Goal: Information Seeking & Learning: Find specific fact

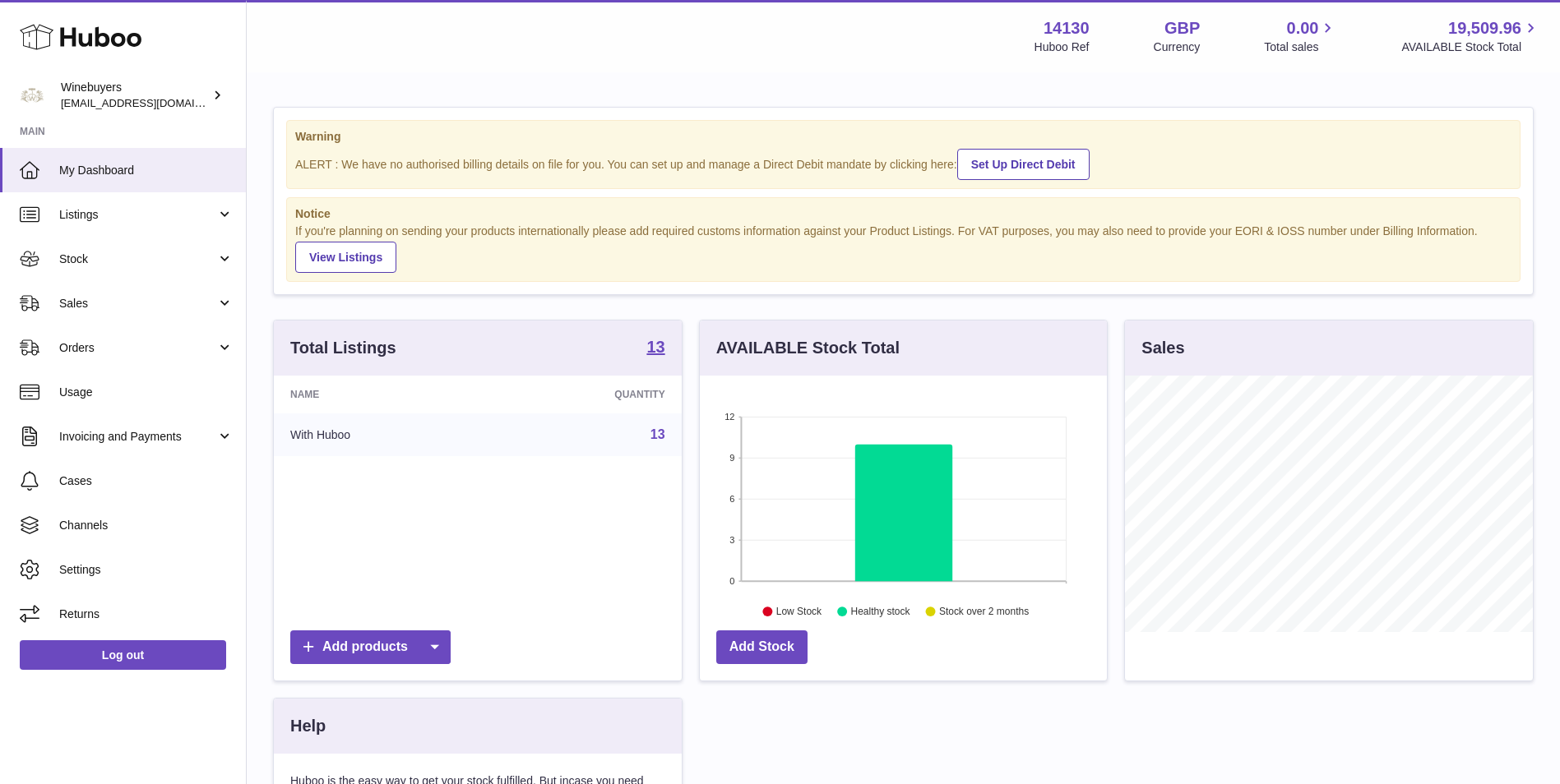
scroll to position [257, 407]
click at [156, 313] on link "Sales" at bounding box center [123, 304] width 246 height 44
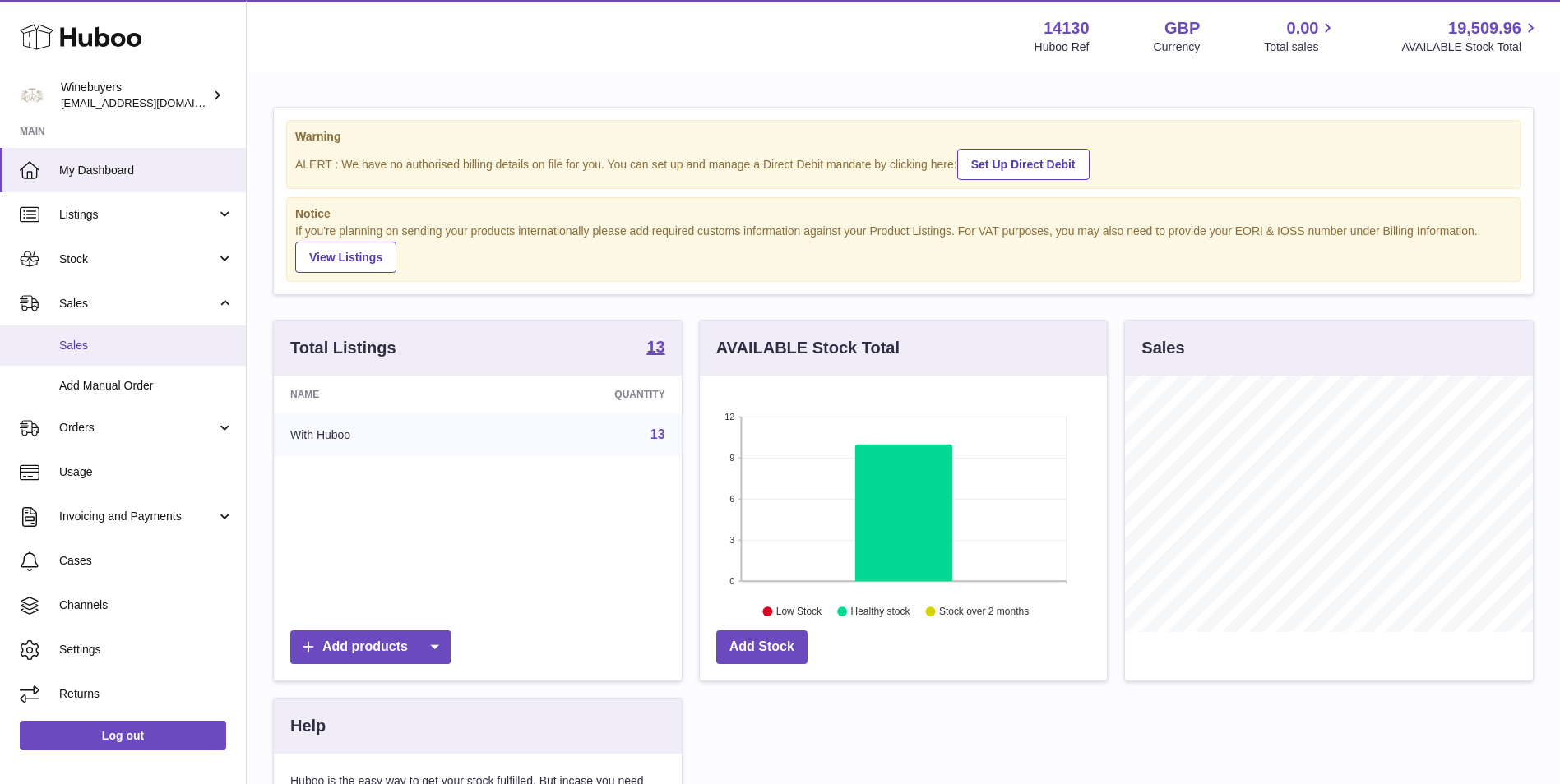
click at [147, 338] on span "Sales" at bounding box center [146, 345] width 175 height 15
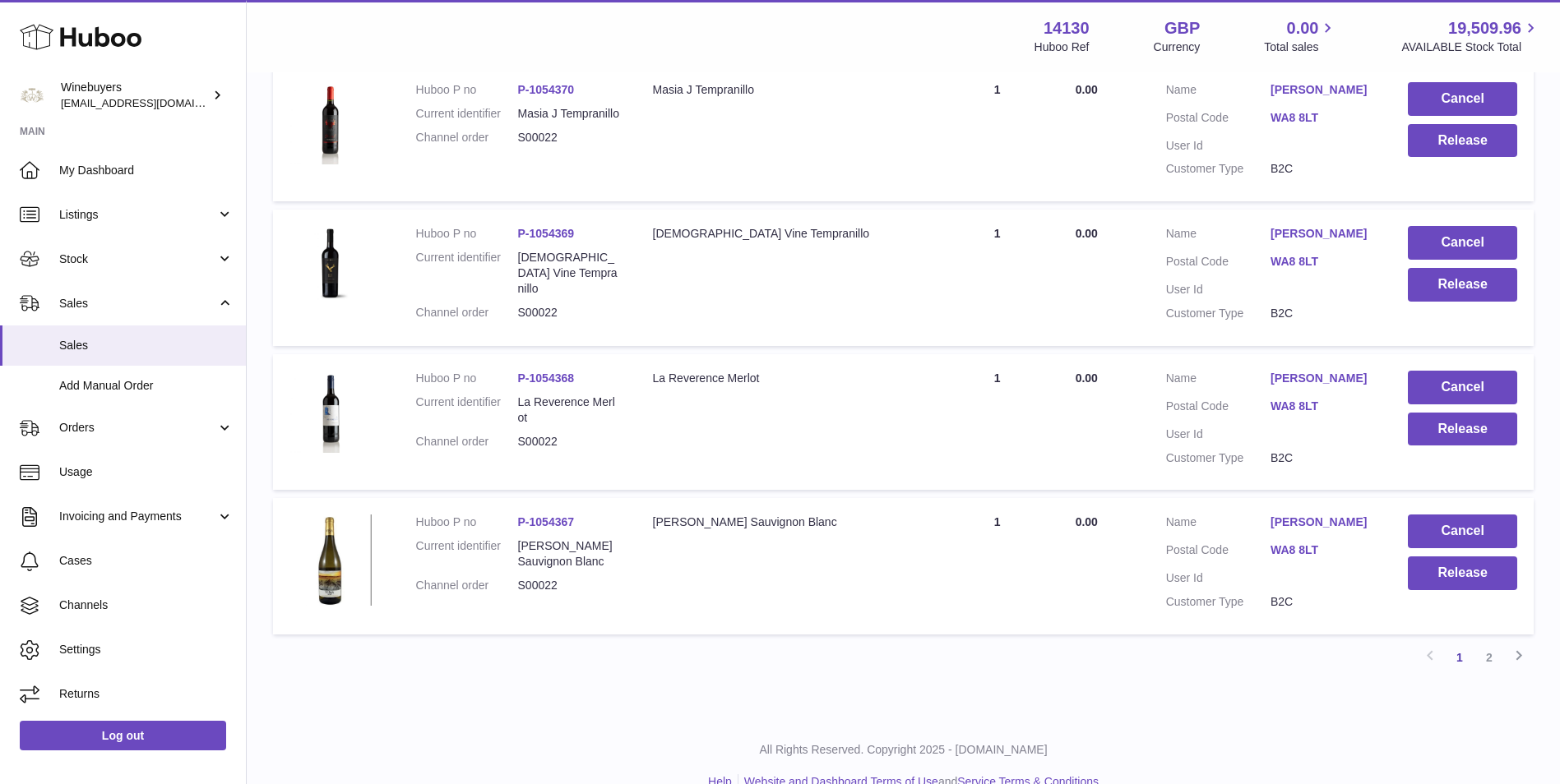
scroll to position [1244, 0]
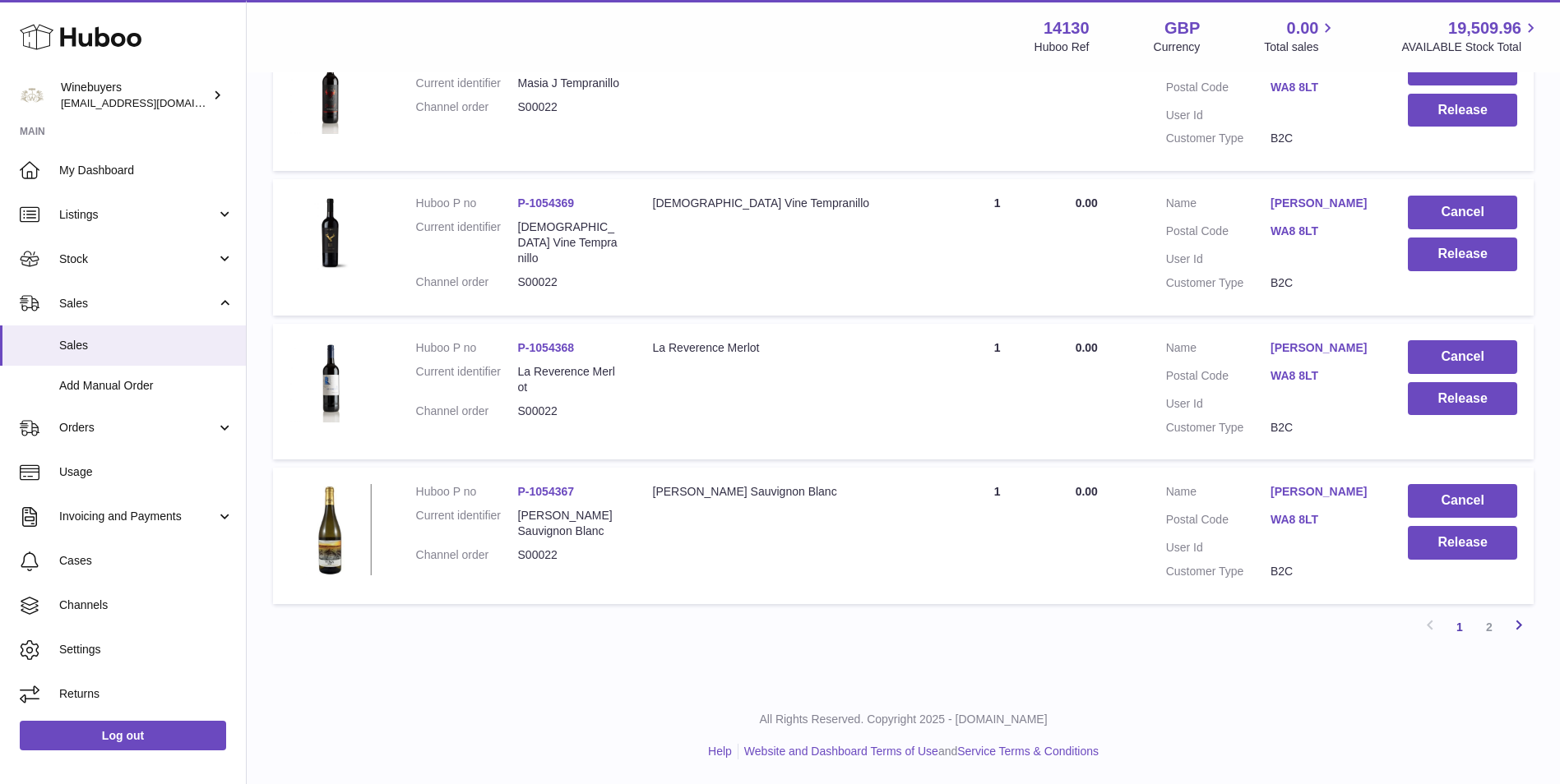
click at [1511, 626] on icon at bounding box center [1519, 625] width 19 height 20
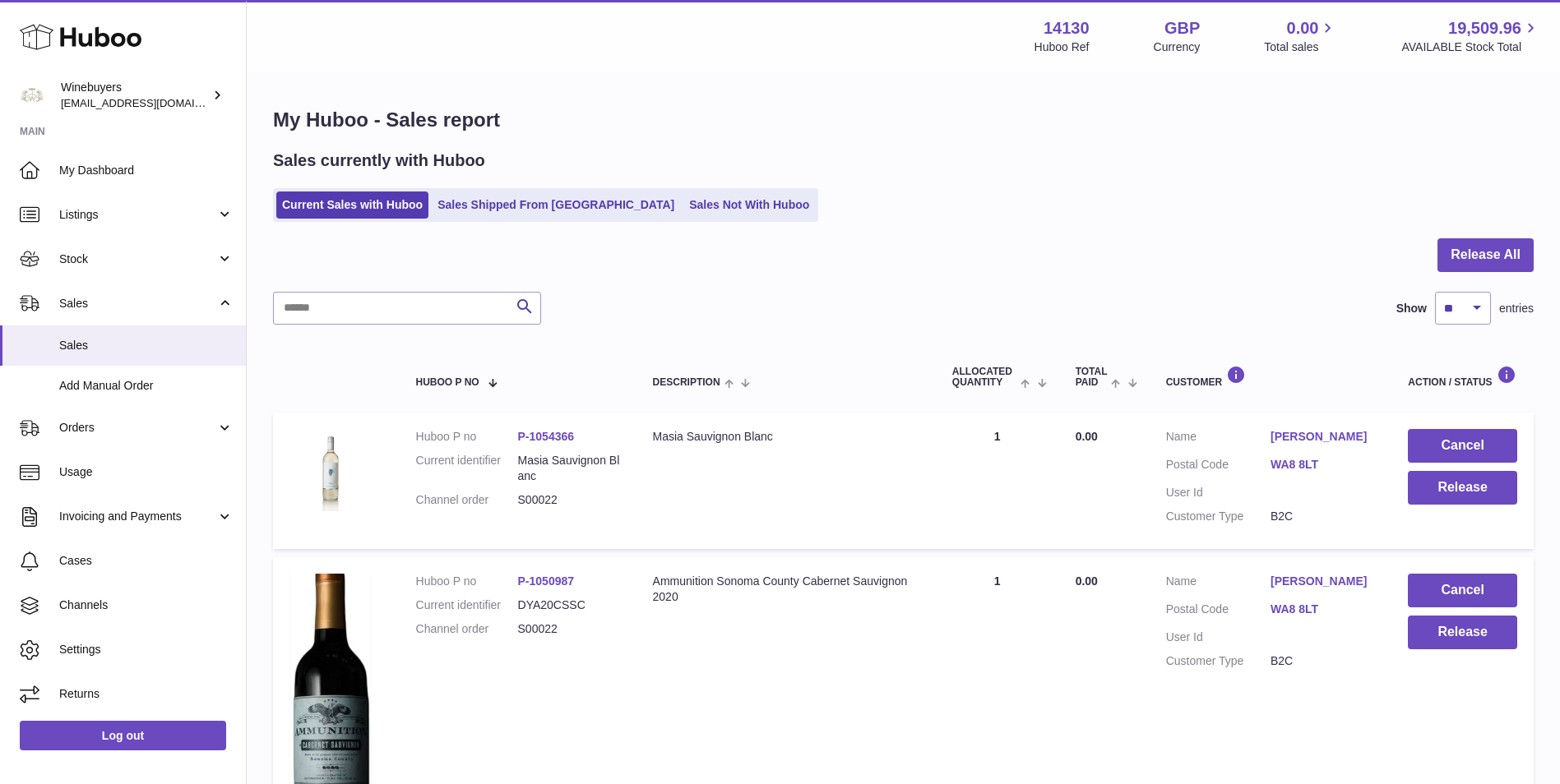
click at [504, 182] on div "Sales currently with Huboo Current Sales with Huboo Sales Shipped From Huboo Sa…" at bounding box center [903, 185] width 1261 height 72
click at [508, 203] on link "Sales Shipped From [GEOGRAPHIC_DATA]" at bounding box center [556, 205] width 248 height 27
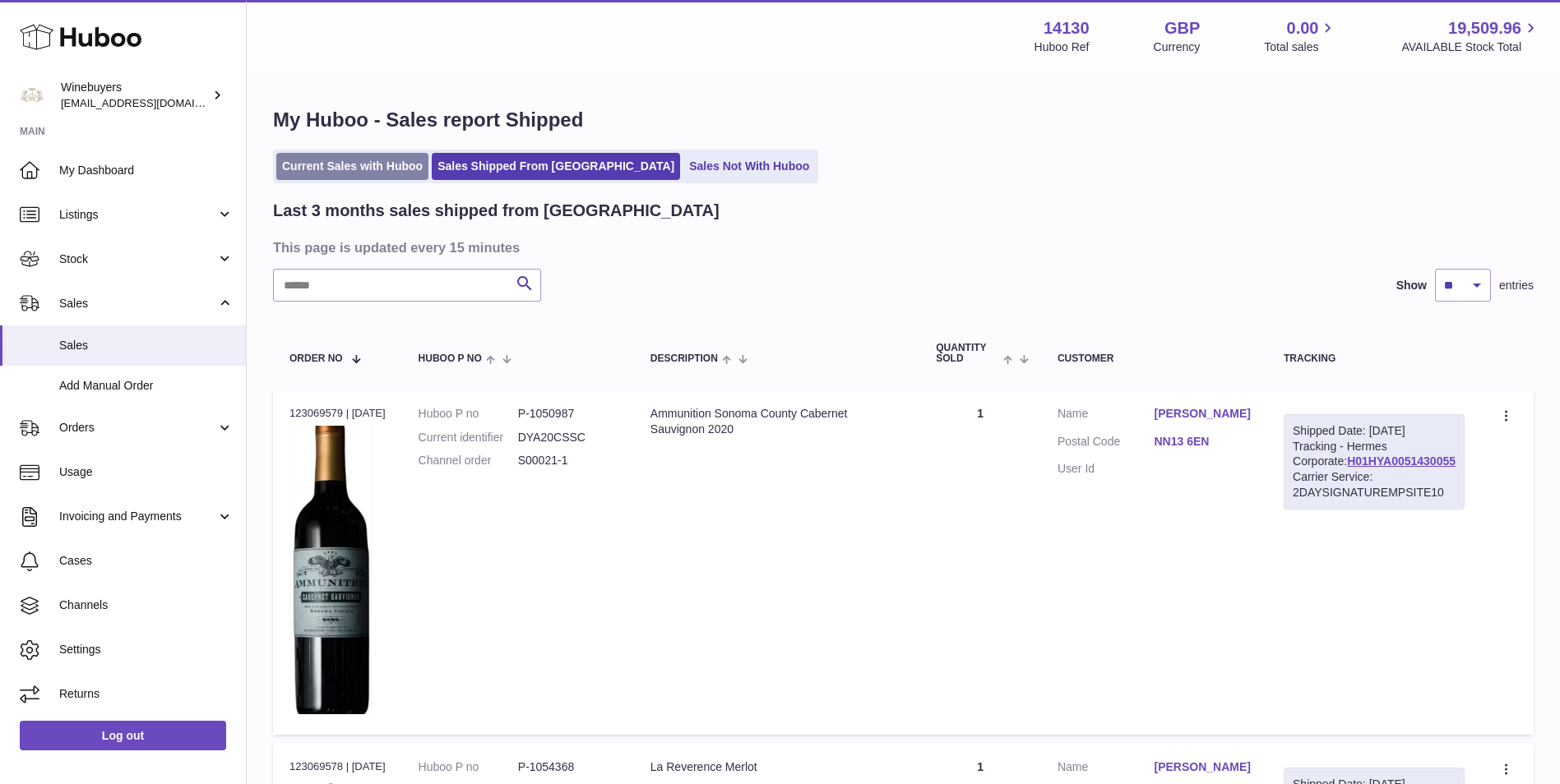
click at [393, 172] on link "Current Sales with Huboo" at bounding box center [352, 167] width 152 height 27
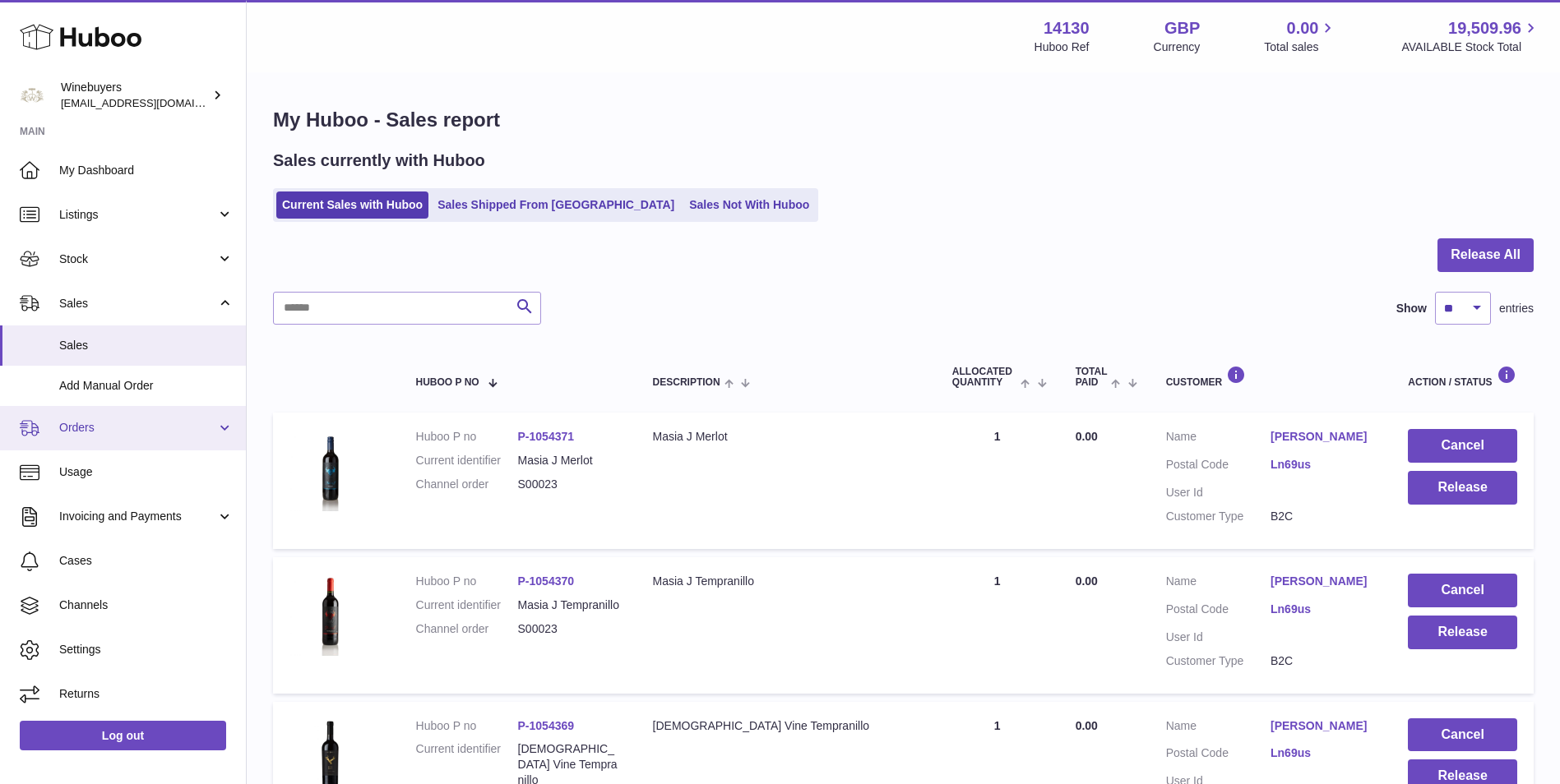
click at [109, 438] on link "Orders" at bounding box center [123, 428] width 246 height 44
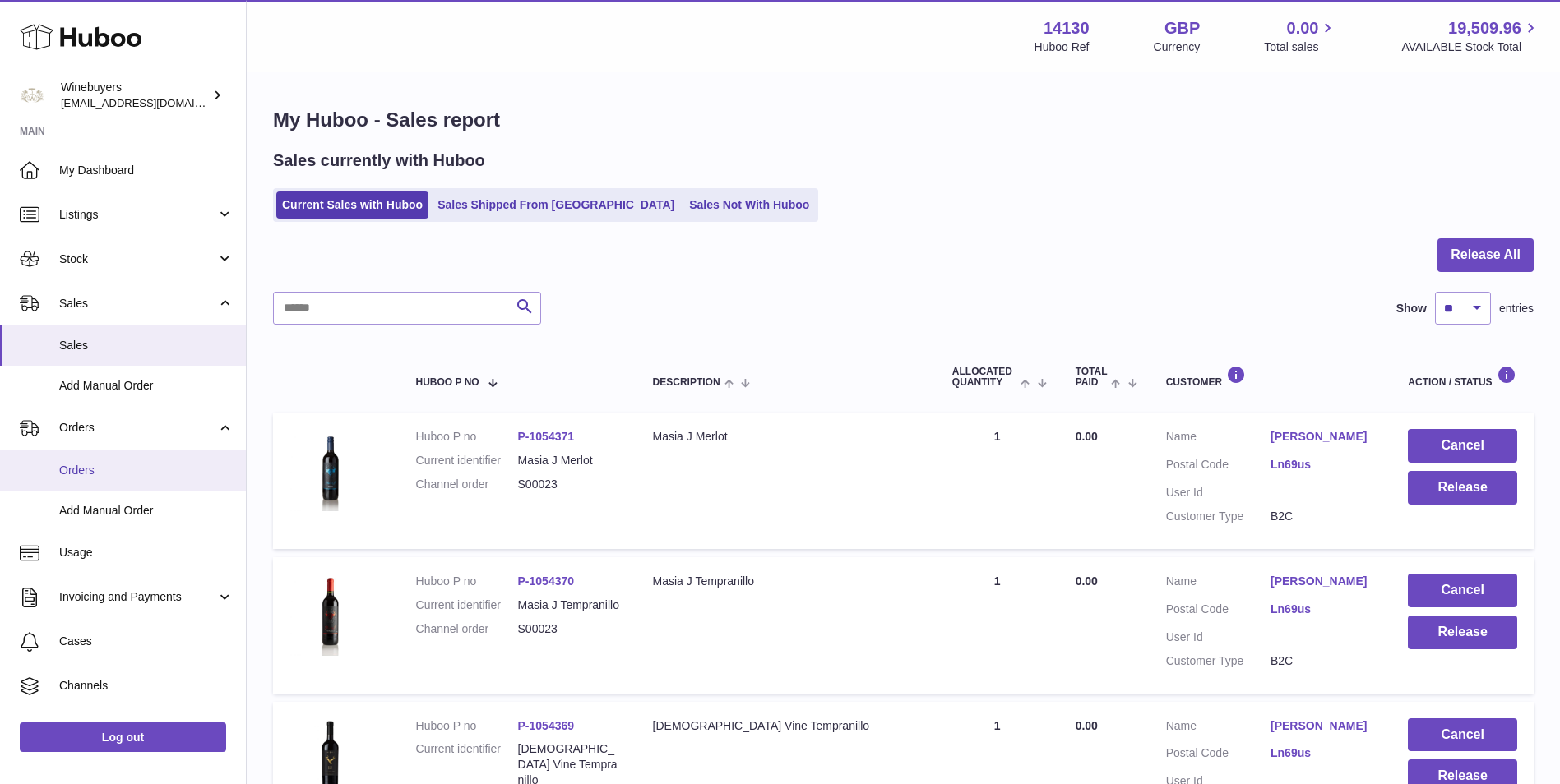
click at [109, 471] on span "Orders" at bounding box center [146, 471] width 175 height 15
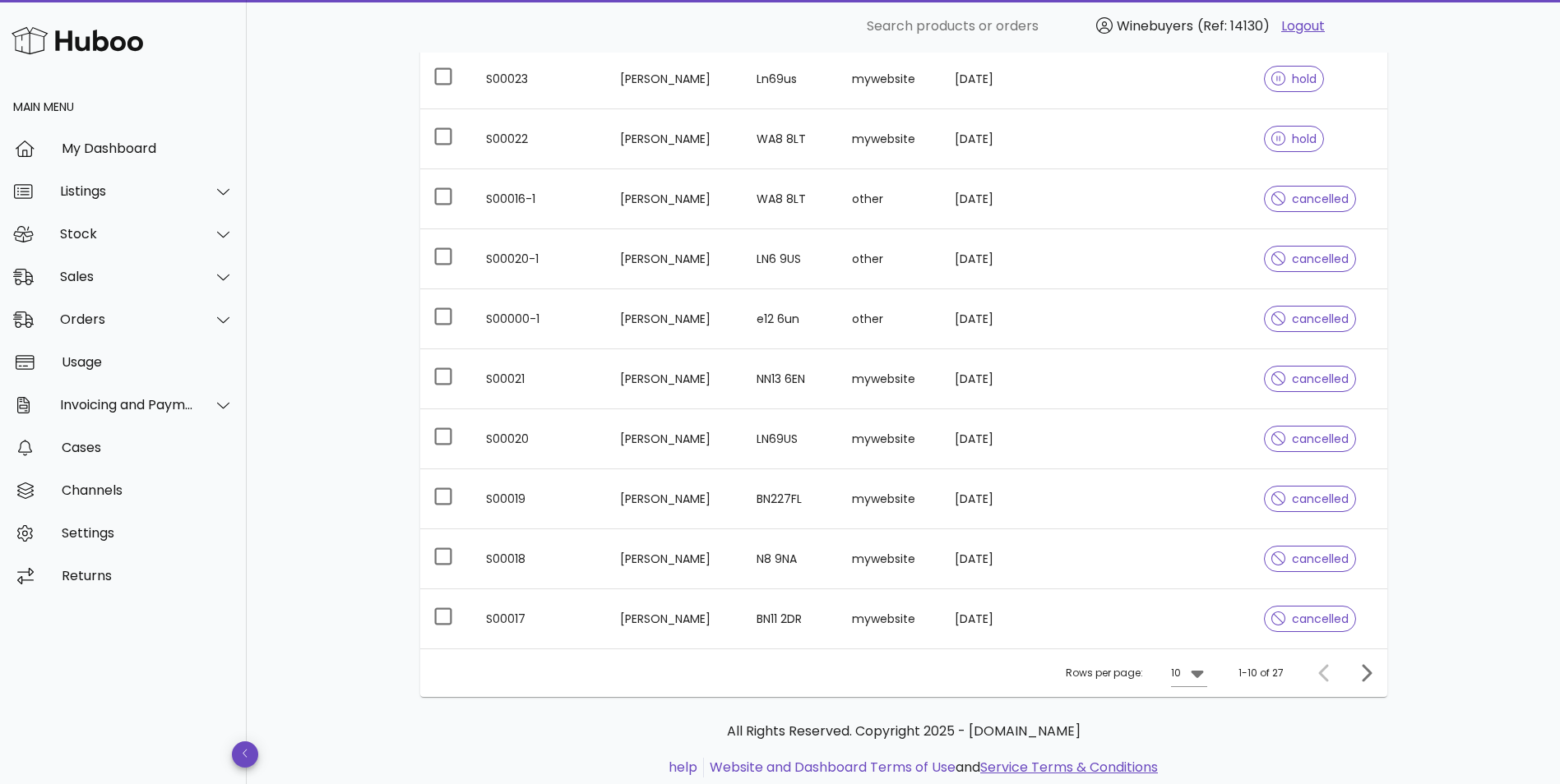
scroll to position [298, 0]
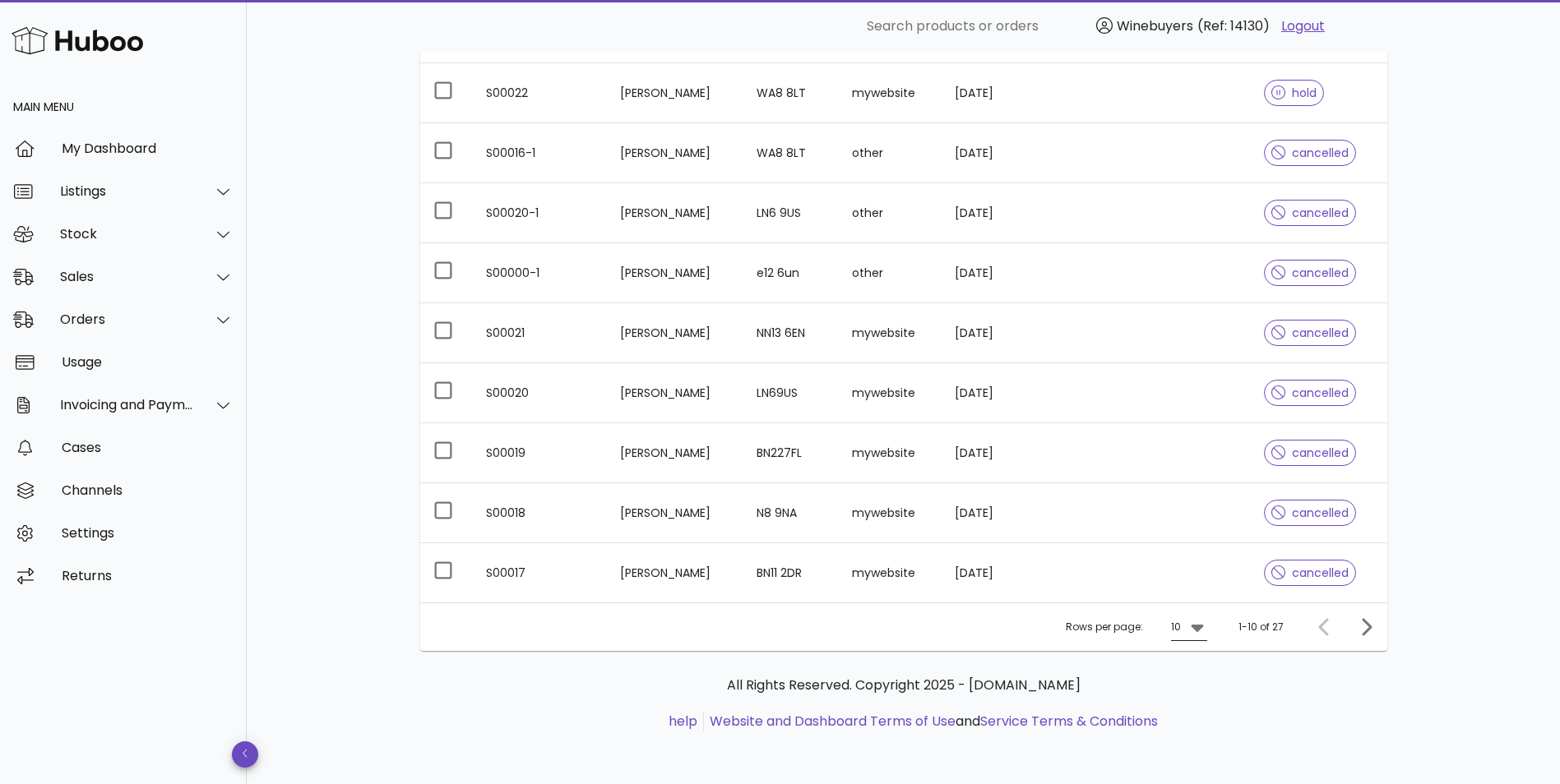
click at [1188, 621] on div at bounding box center [1196, 627] width 23 height 19
click at [1189, 719] on div "50" at bounding box center [1193, 718] width 16 height 15
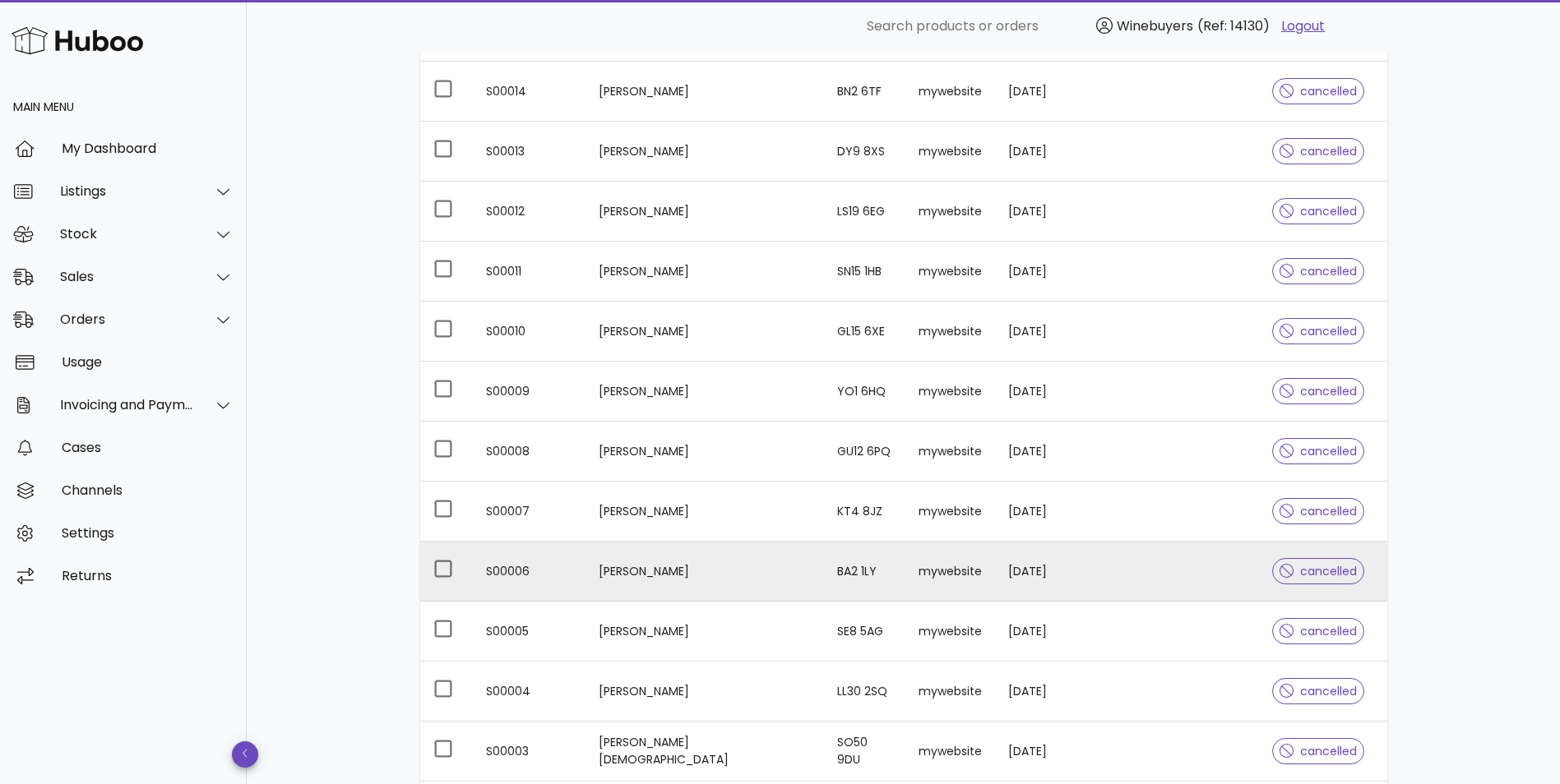
scroll to position [1318, 0]
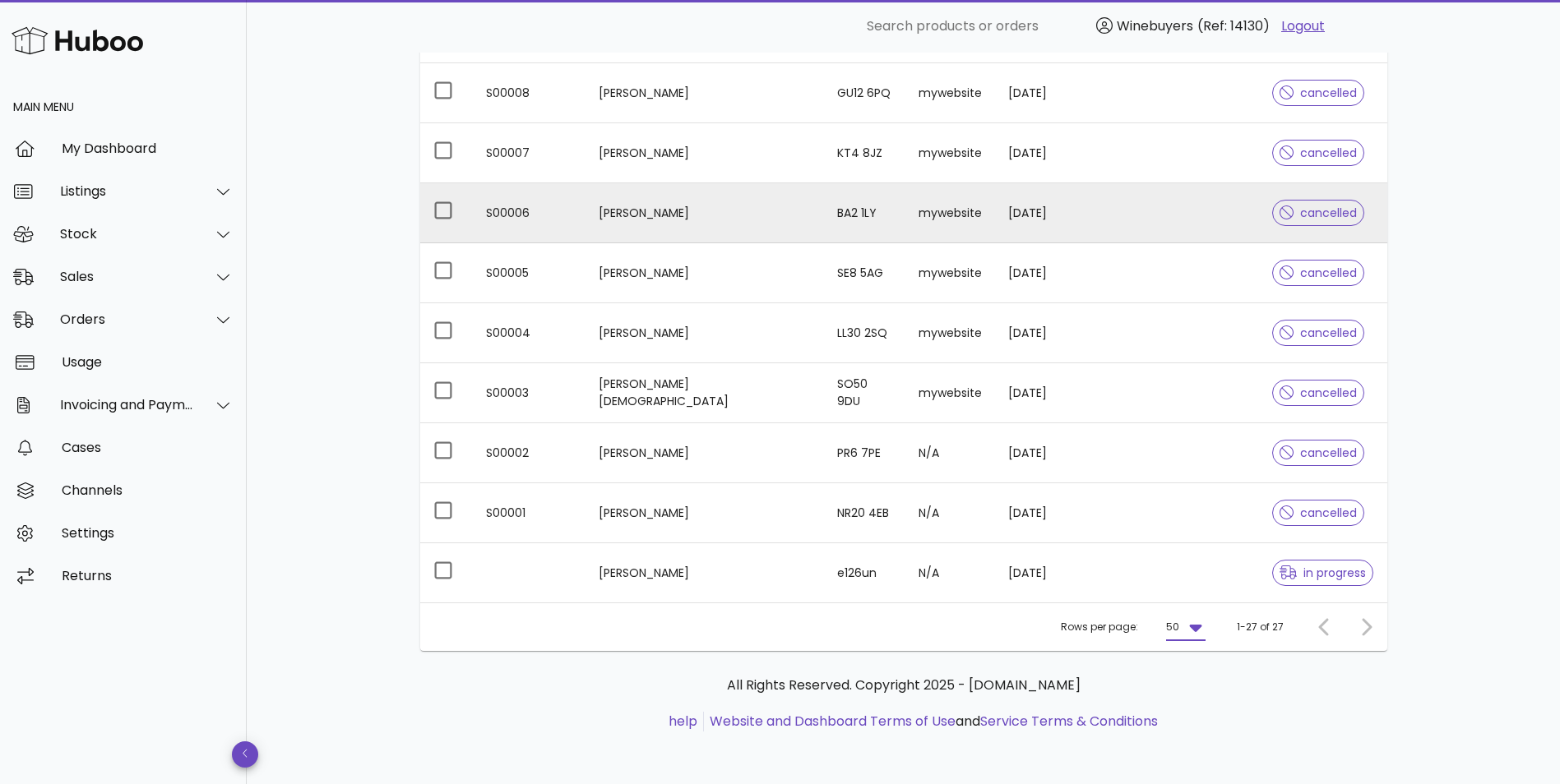
click at [1211, 560] on td at bounding box center [1211, 573] width 97 height 59
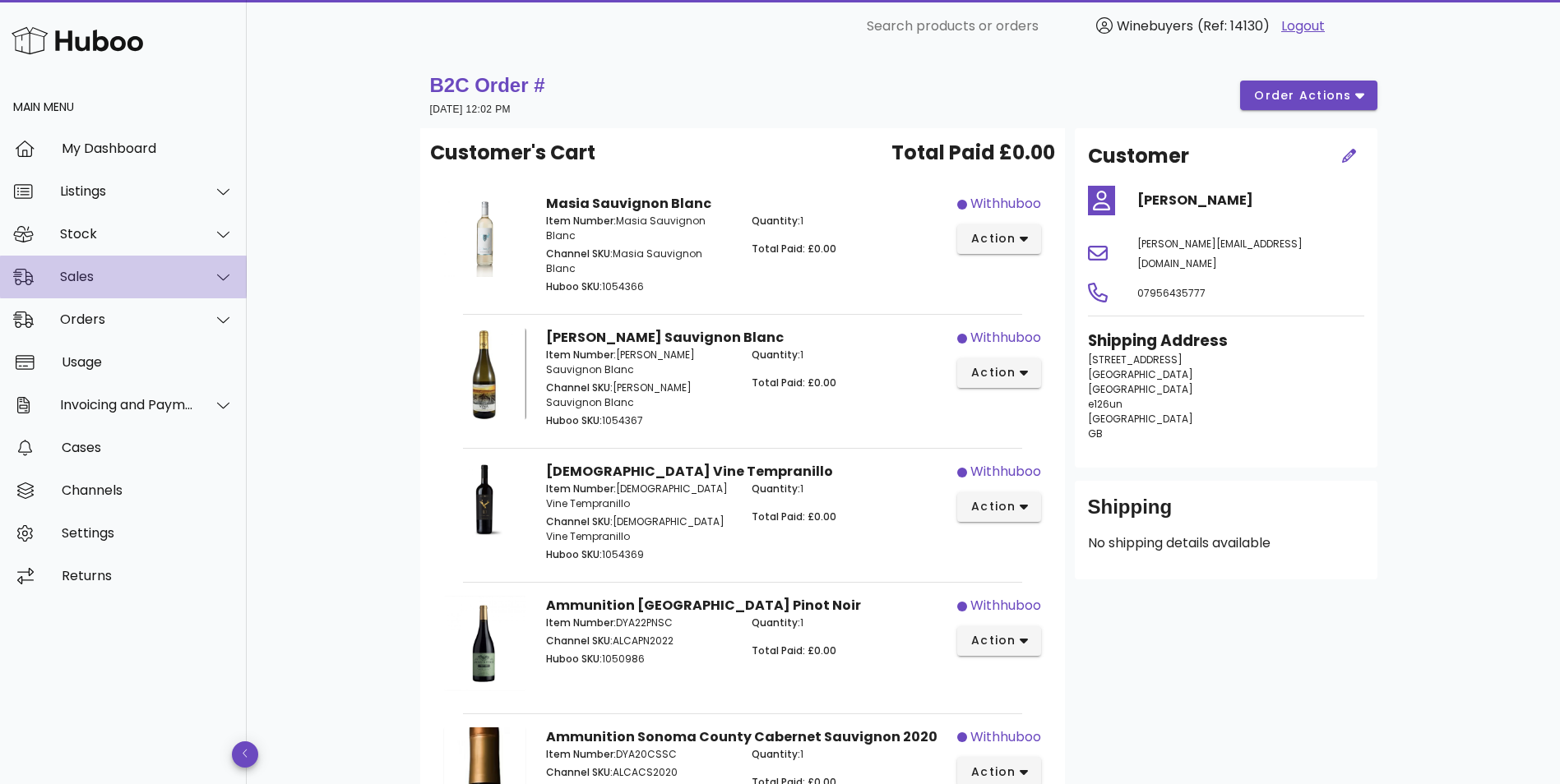
click at [142, 275] on div "Sales" at bounding box center [126, 277] width 134 height 15
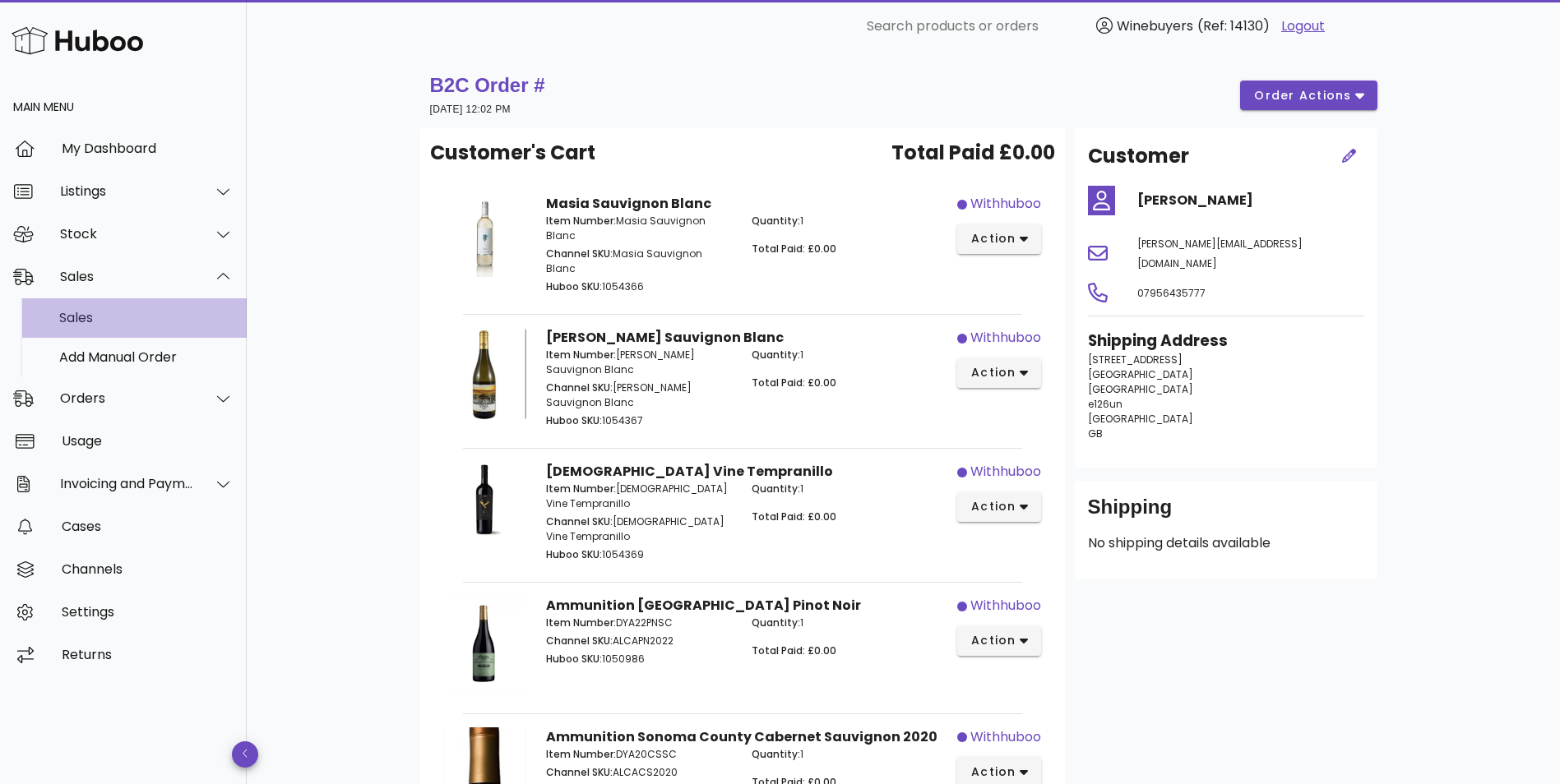
click at [141, 310] on div "Sales" at bounding box center [146, 317] width 175 height 36
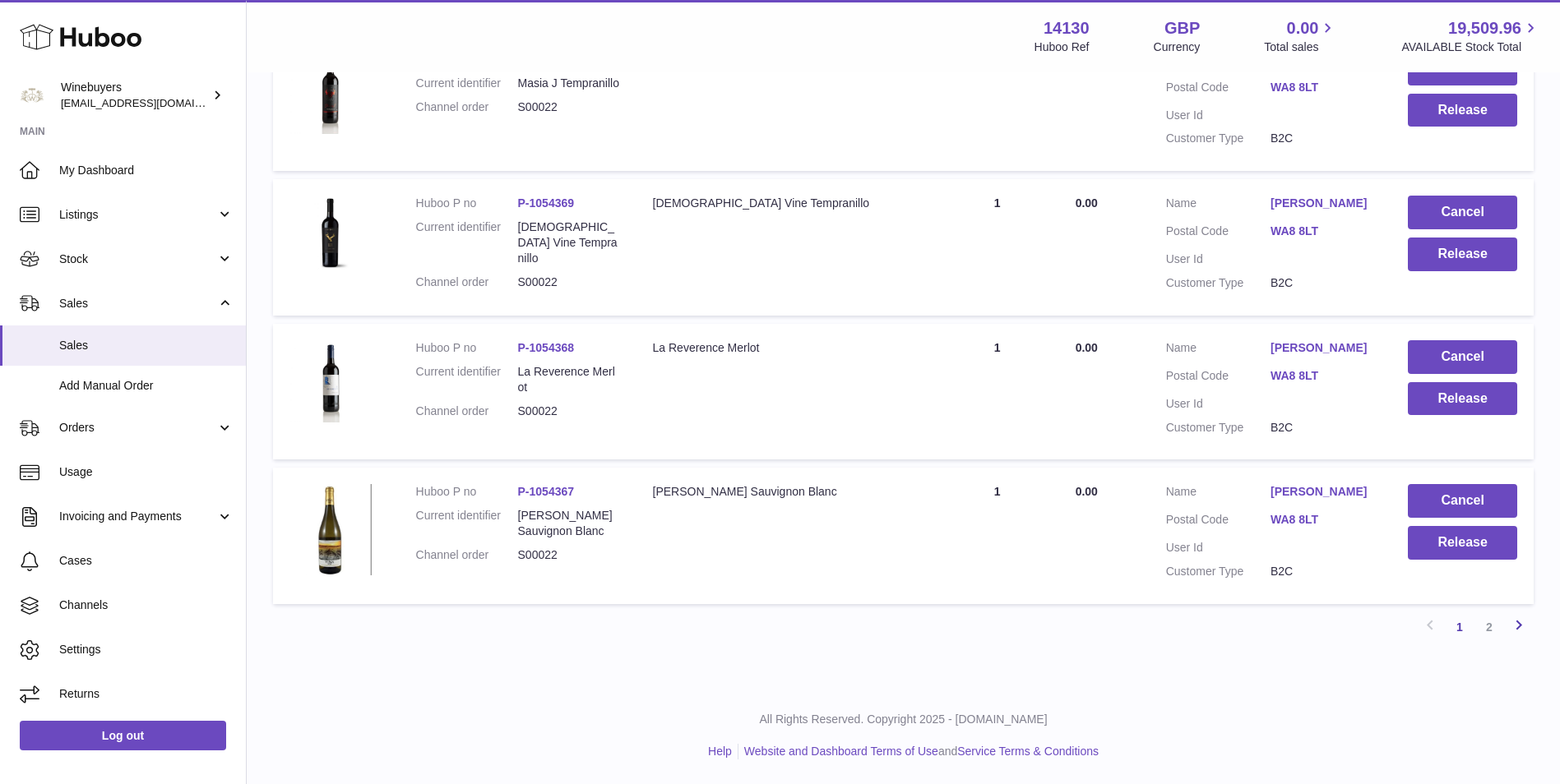
click at [1514, 624] on icon at bounding box center [1519, 625] width 19 height 20
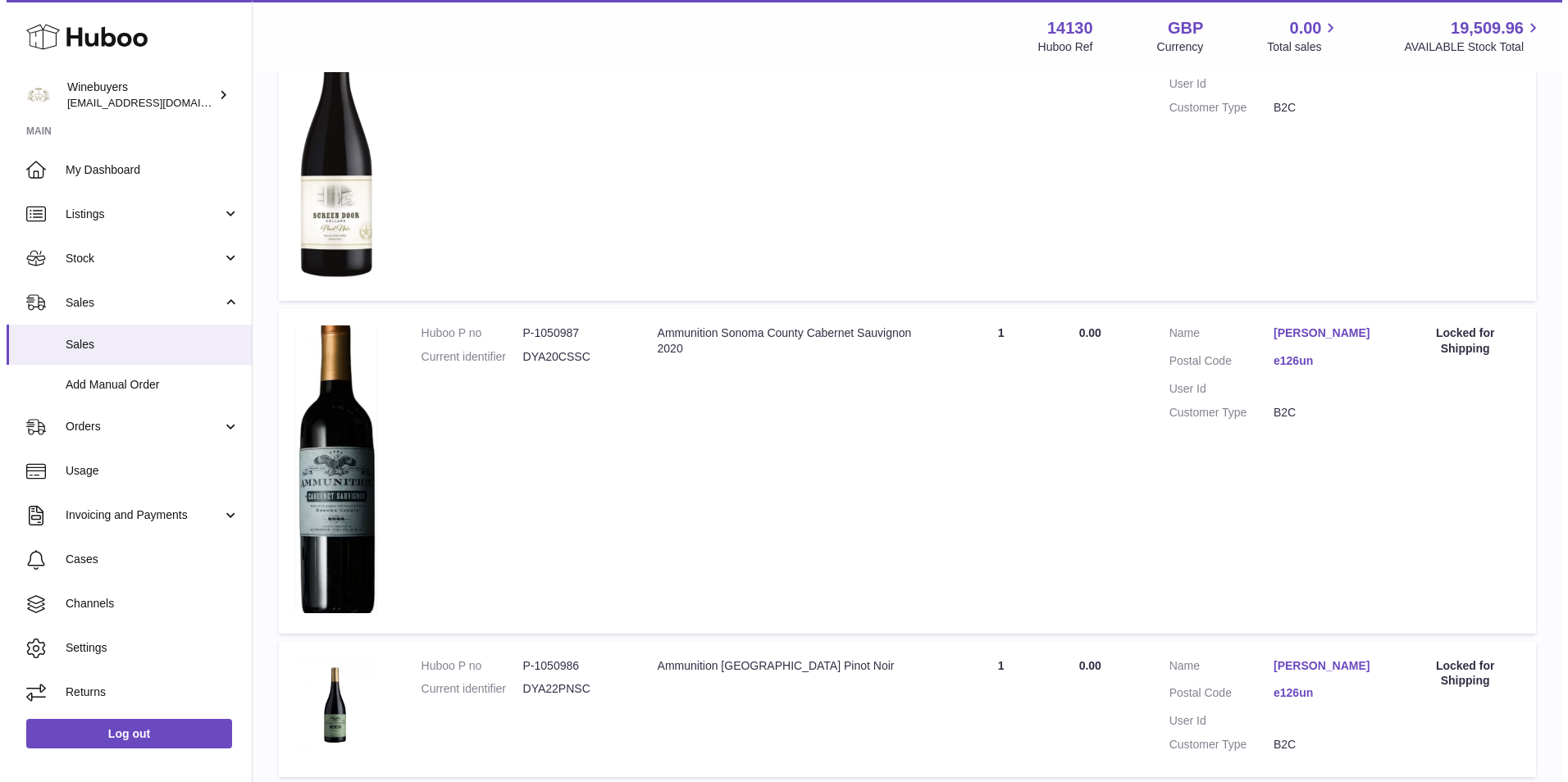
scroll to position [757, 0]
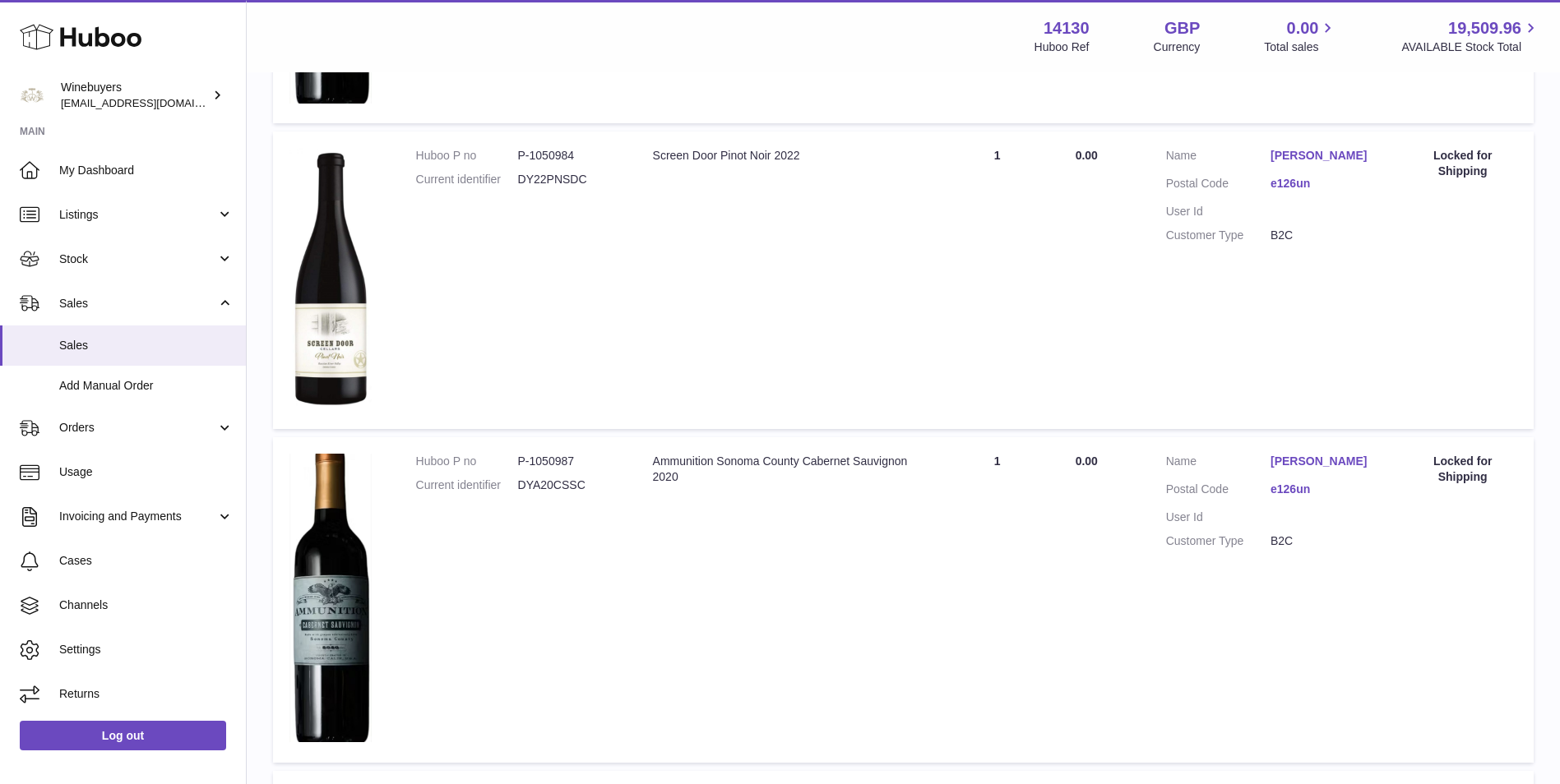
click at [1302, 189] on link "e126un" at bounding box center [1323, 183] width 104 height 15
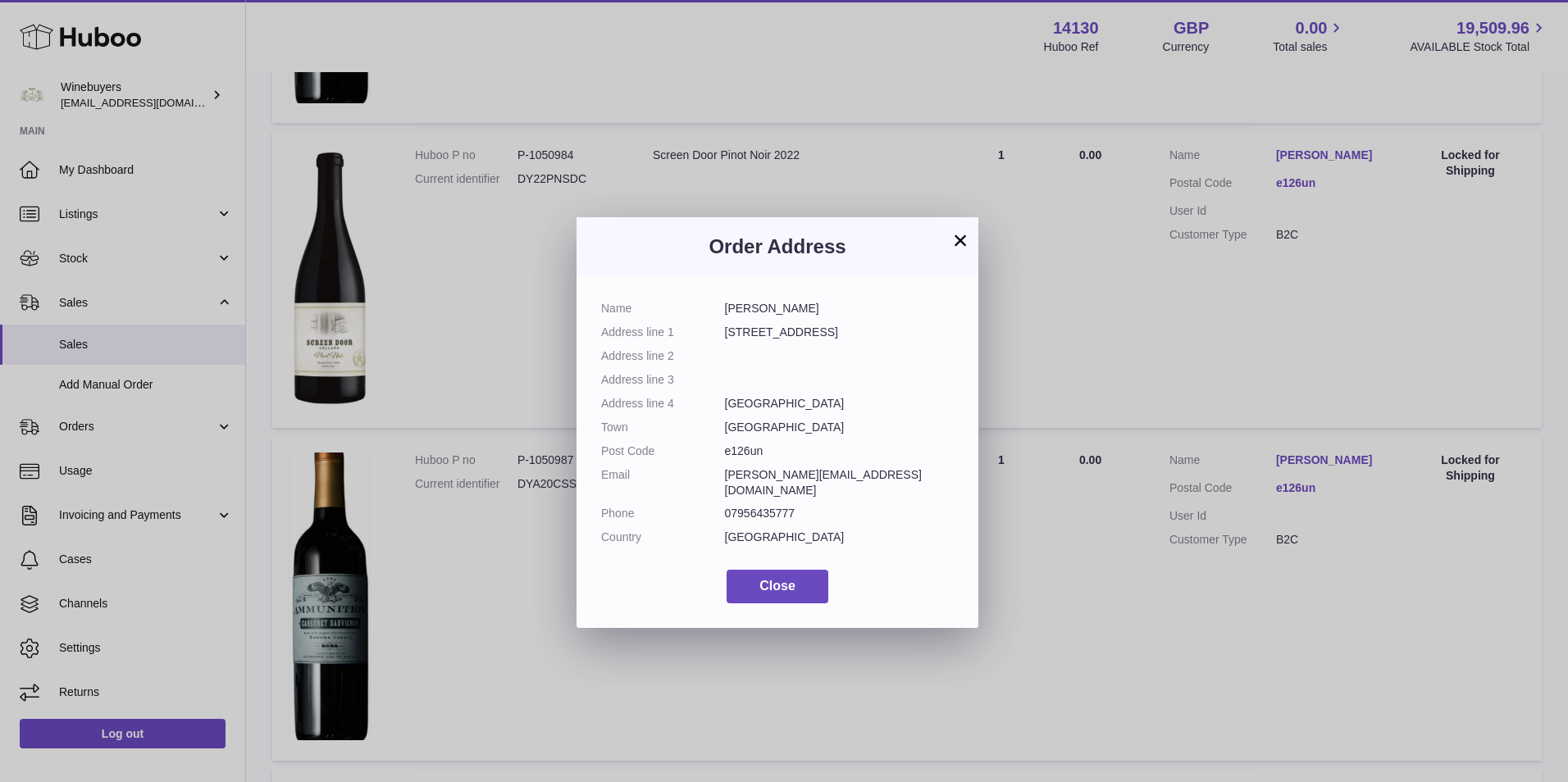
drag, startPoint x: 826, startPoint y: 315, endPoint x: 715, endPoint y: 304, distance: 111.5
click at [715, 304] on dl "Name Frederic Billet Address line 1 28 Queensberry Place Address line 2 Address…" at bounding box center [777, 427] width 353 height 253
copy dl "Frederic Billet"
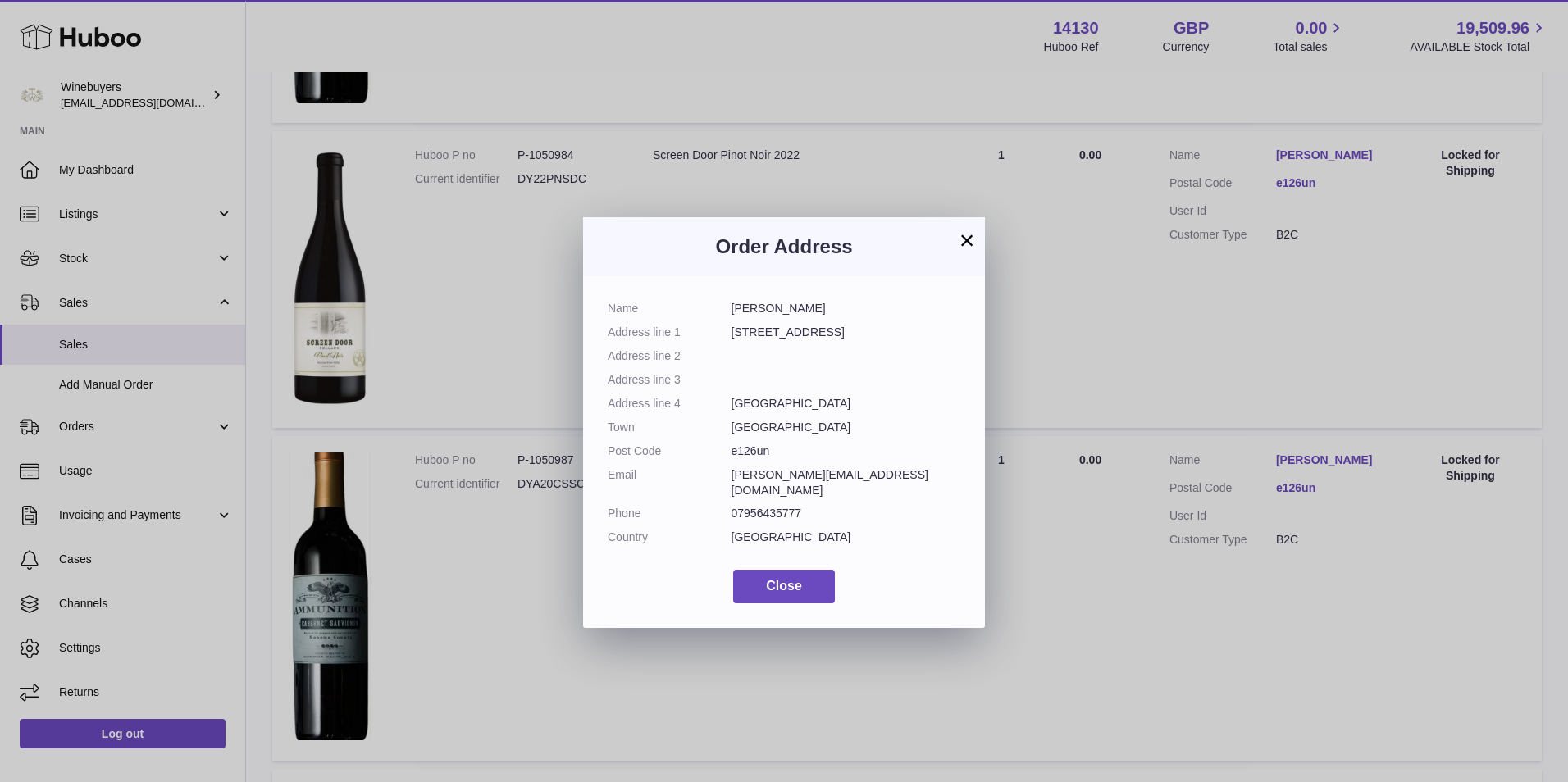
click at [821, 342] on dl "Name Frederic Billet Address line 1 28 Queensberry Place Address line 2 Address…" at bounding box center [784, 427] width 353 height 253
drag, startPoint x: 825, startPoint y: 315, endPoint x: 724, endPoint y: 317, distance: 101.0
click at [724, 317] on dl "Name Frederic Billet Address line 1 28 Queensberry Place Address line 2 Address…" at bounding box center [784, 427] width 353 height 253
copy dl "Frederic Billet"
click at [970, 242] on button "×" at bounding box center [967, 240] width 19 height 19
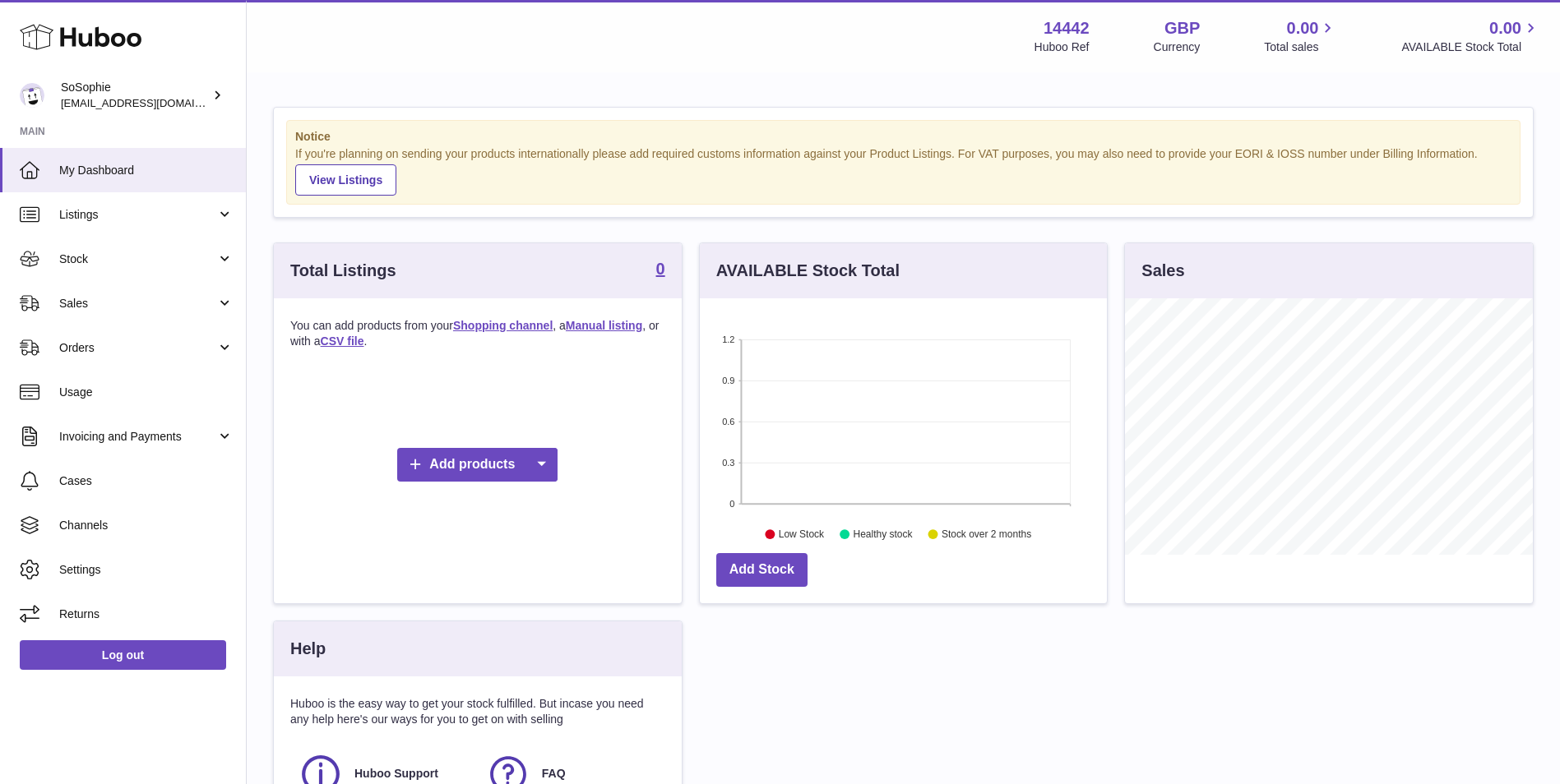
scroll to position [257, 407]
